Goal: Use online tool/utility

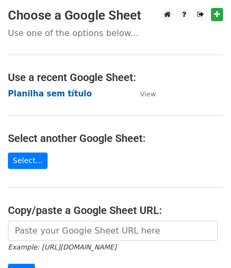
click at [64, 91] on strong "Planilha sem título" at bounding box center [50, 94] width 84 height 10
